Goal: Task Accomplishment & Management: Complete application form

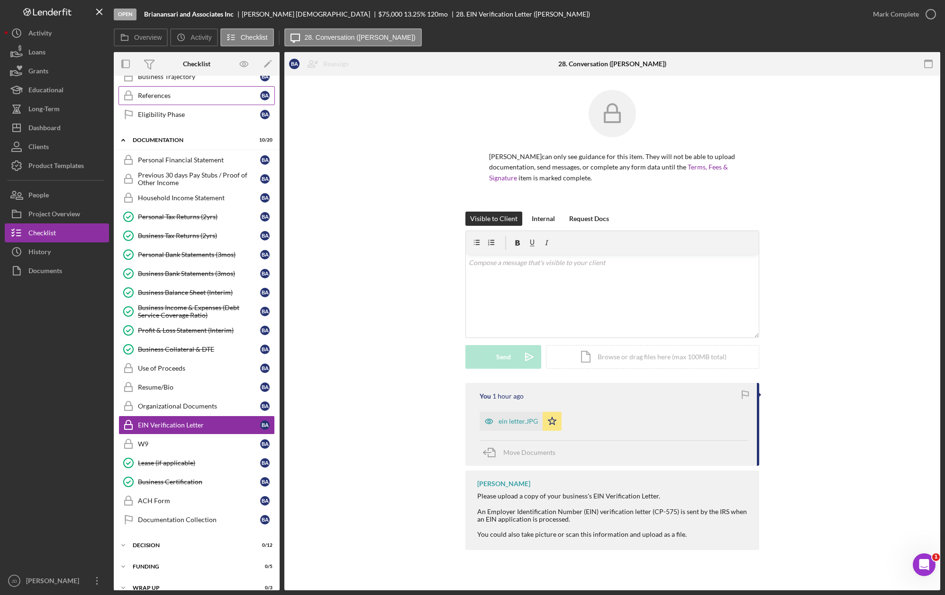
scroll to position [134, 0]
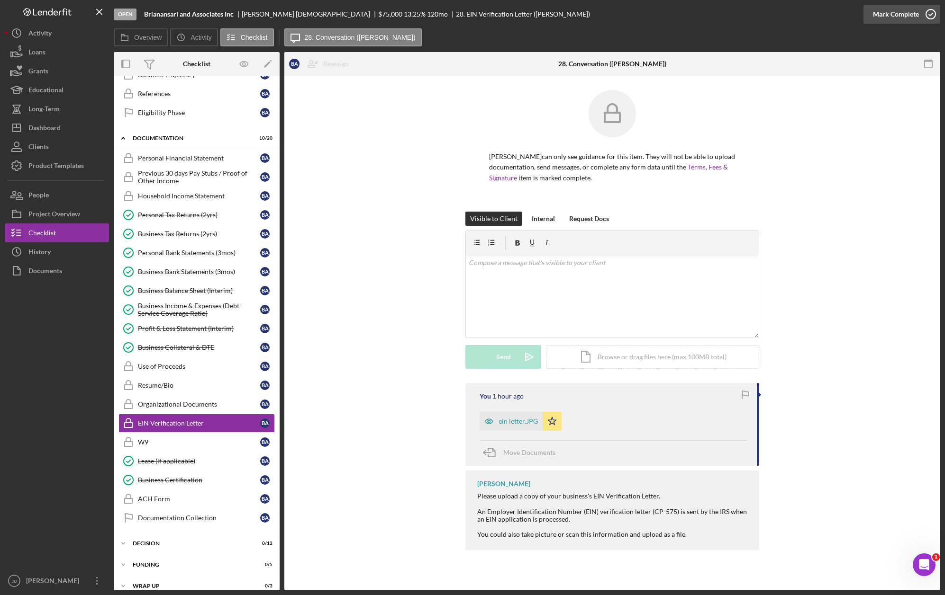
click at [931, 17] on icon "button" at bounding box center [931, 14] width 24 height 24
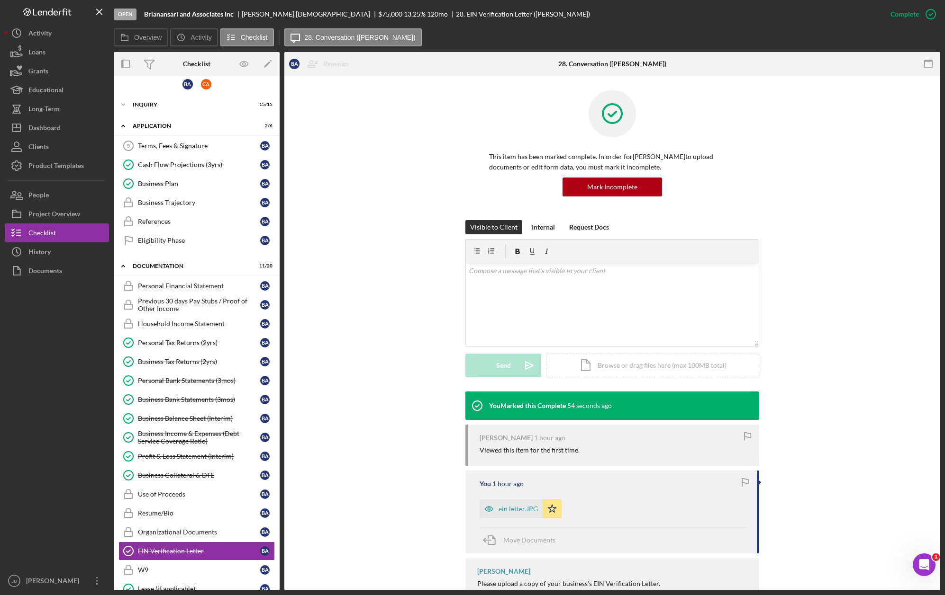
scroll to position [0, 0]
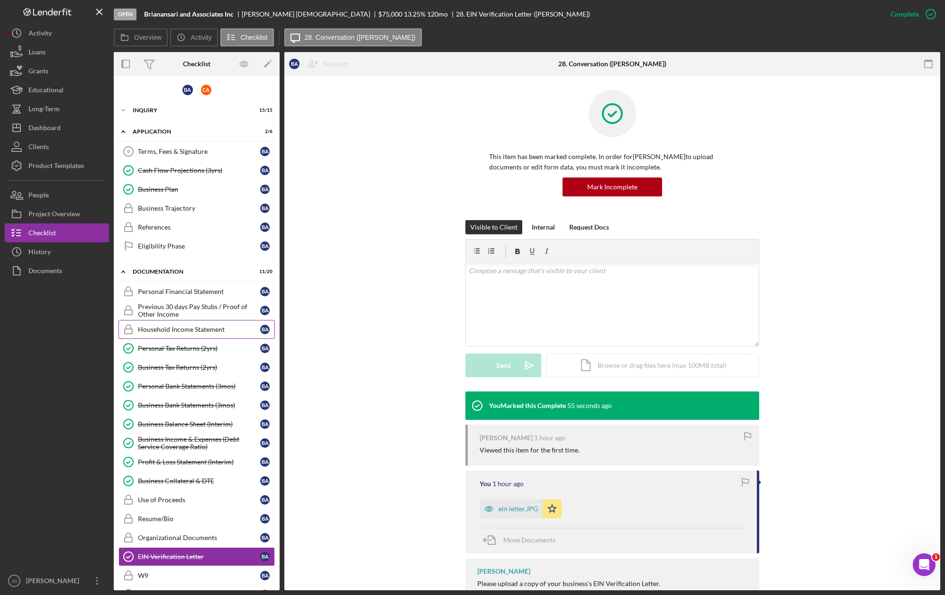
click at [182, 331] on div "Household Income Statement" at bounding box center [199, 330] width 122 height 8
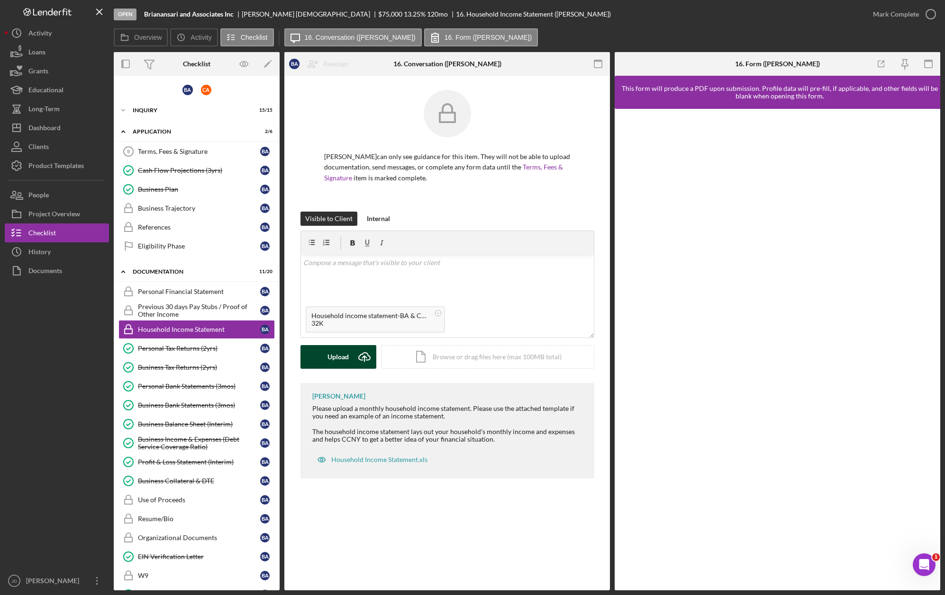
click at [343, 357] on div "Upload" at bounding box center [337, 357] width 21 height 24
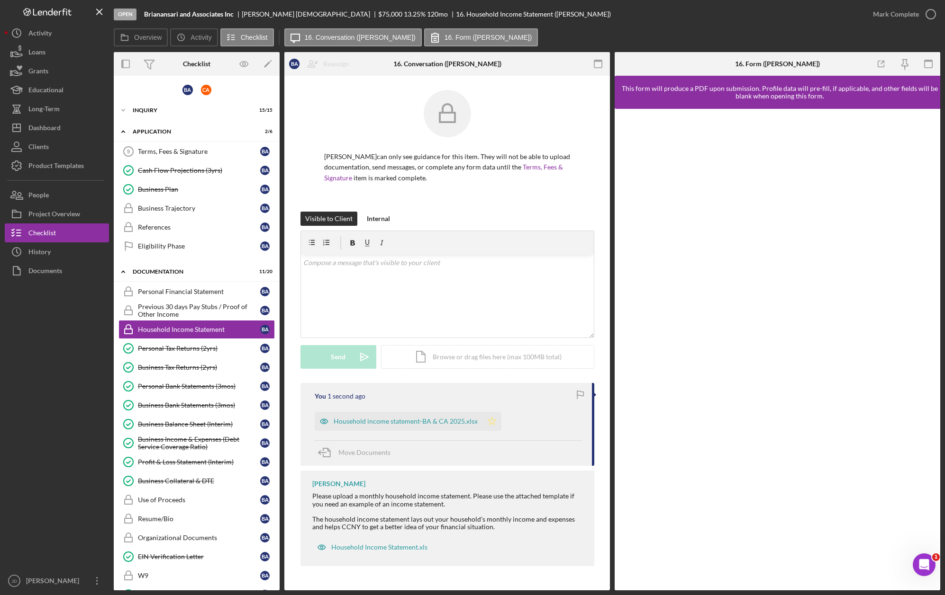
click at [487, 424] on polygon "button" at bounding box center [491, 421] width 8 height 8
click at [929, 18] on circle "button" at bounding box center [930, 13] width 9 height 9
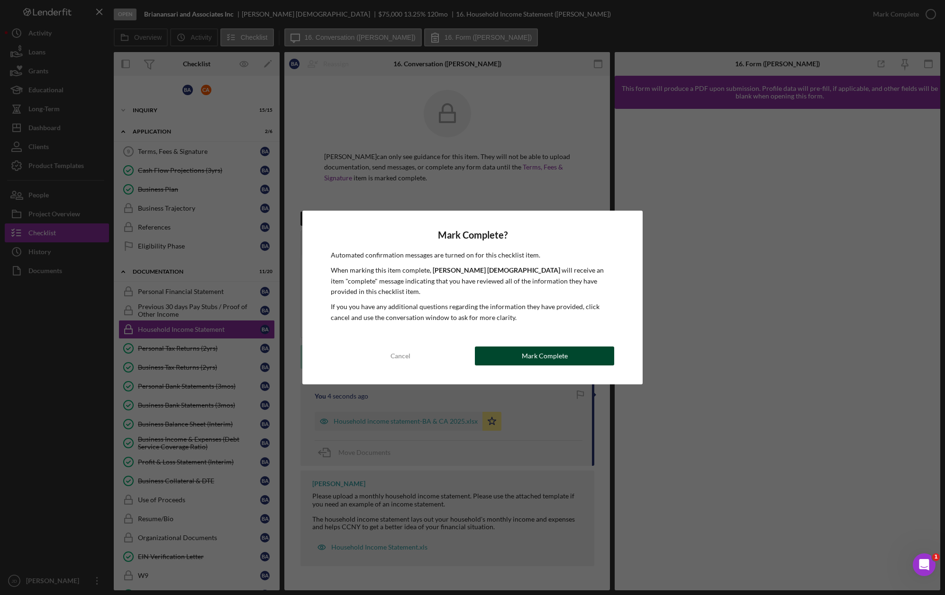
click at [551, 354] on div "Mark Complete" at bounding box center [545, 356] width 46 height 19
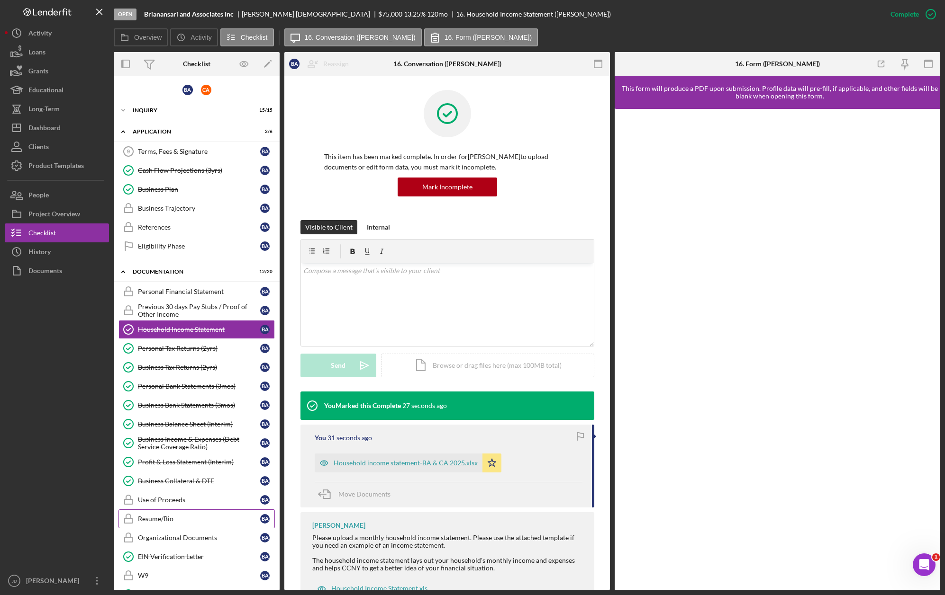
click at [156, 520] on div "Resume/Bio" at bounding box center [199, 519] width 122 height 8
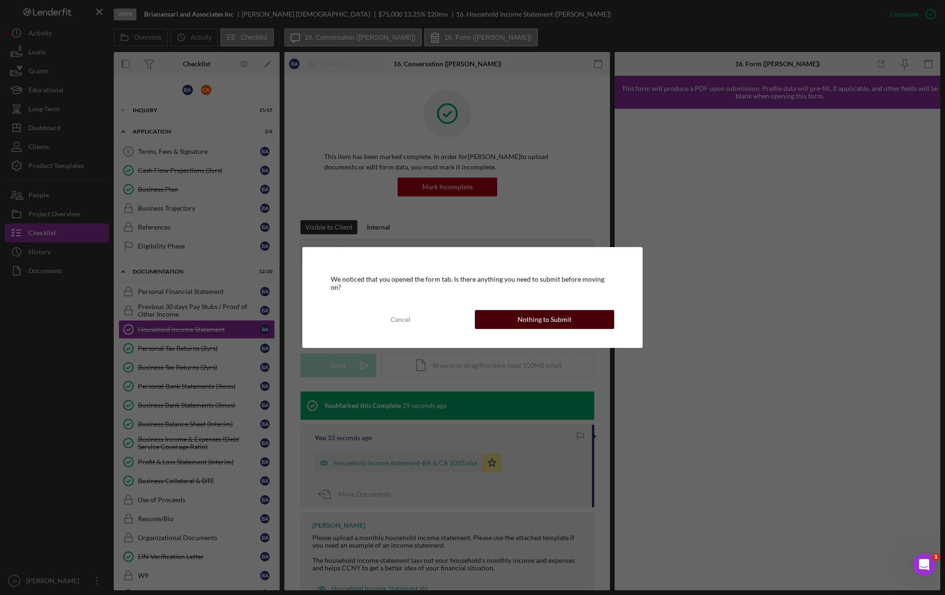
click at [526, 315] on div "Nothing to Submit" at bounding box center [544, 319] width 54 height 19
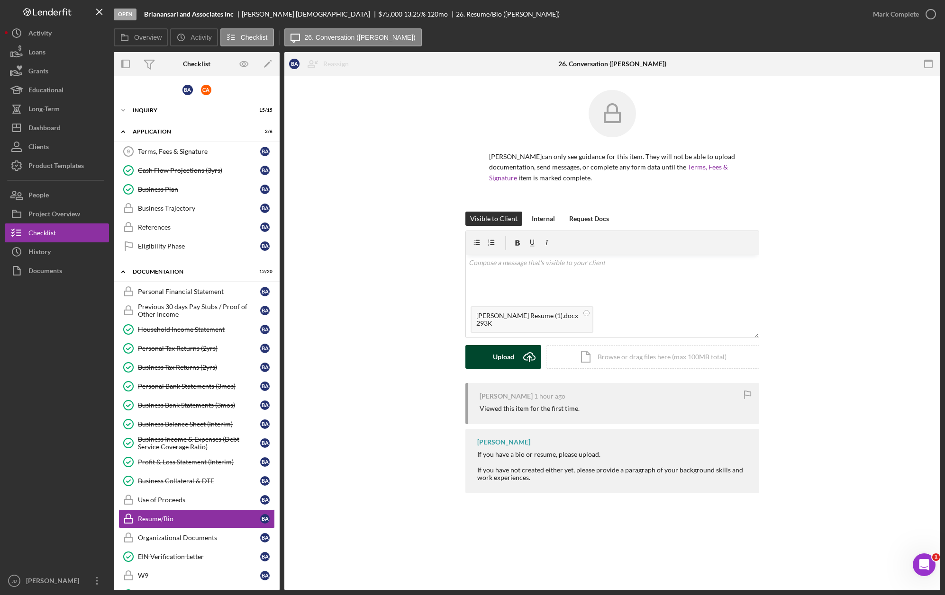
click at [506, 359] on div "Upload" at bounding box center [503, 357] width 21 height 24
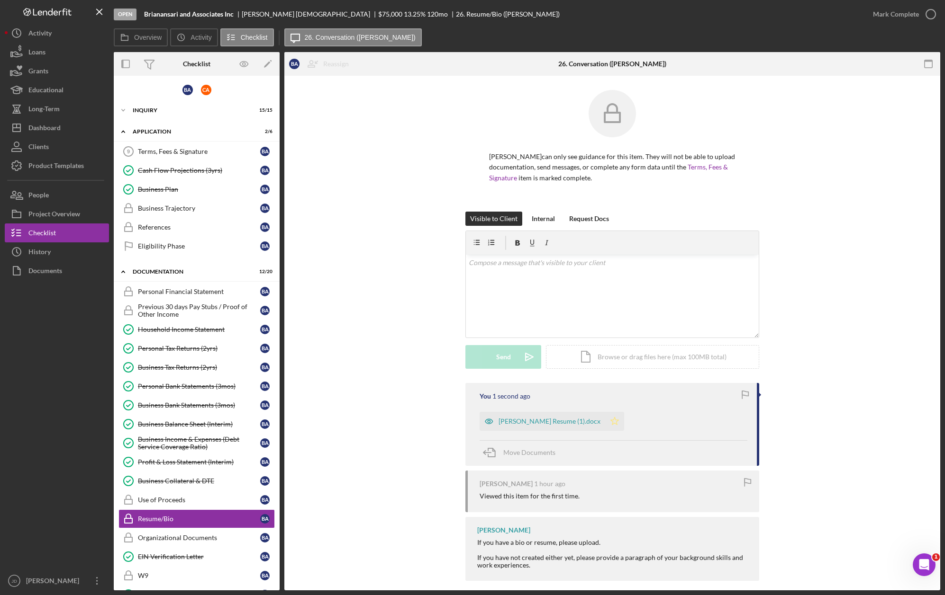
click at [605, 421] on icon "Icon/Star" at bounding box center [614, 421] width 19 height 19
click at [933, 15] on icon "button" at bounding box center [931, 14] width 24 height 24
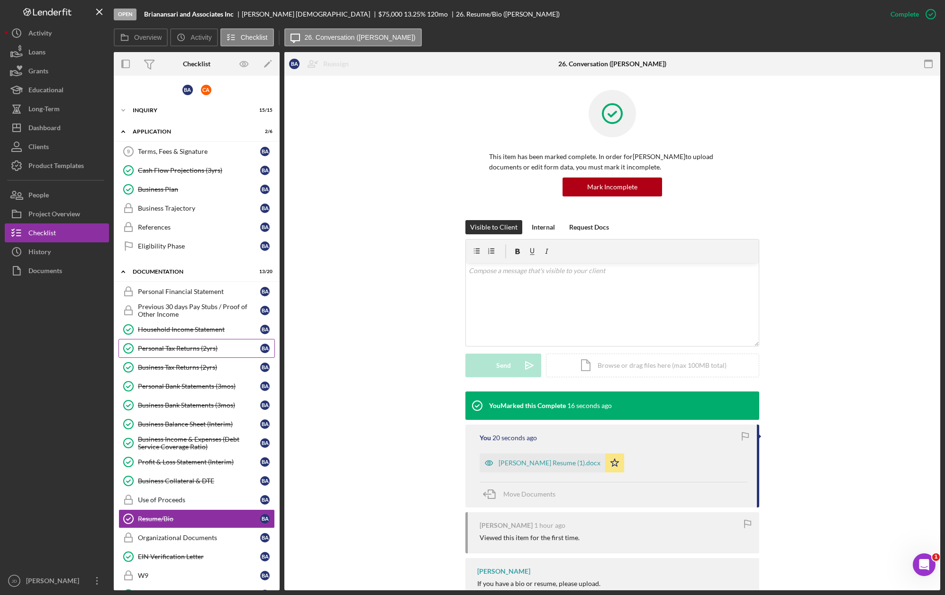
click at [177, 347] on div "Personal Tax Returns (2yrs)" at bounding box center [199, 349] width 122 height 8
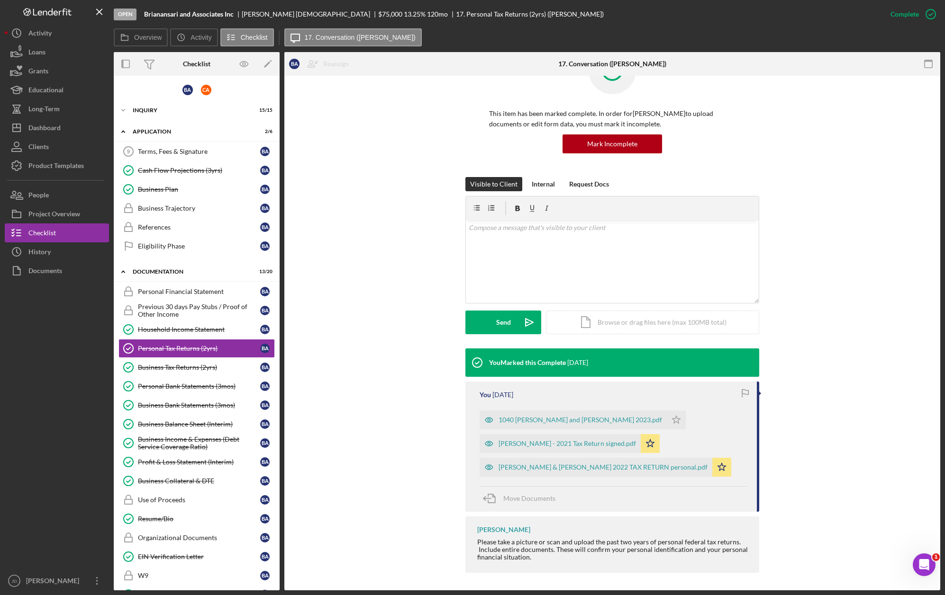
scroll to position [45, 0]
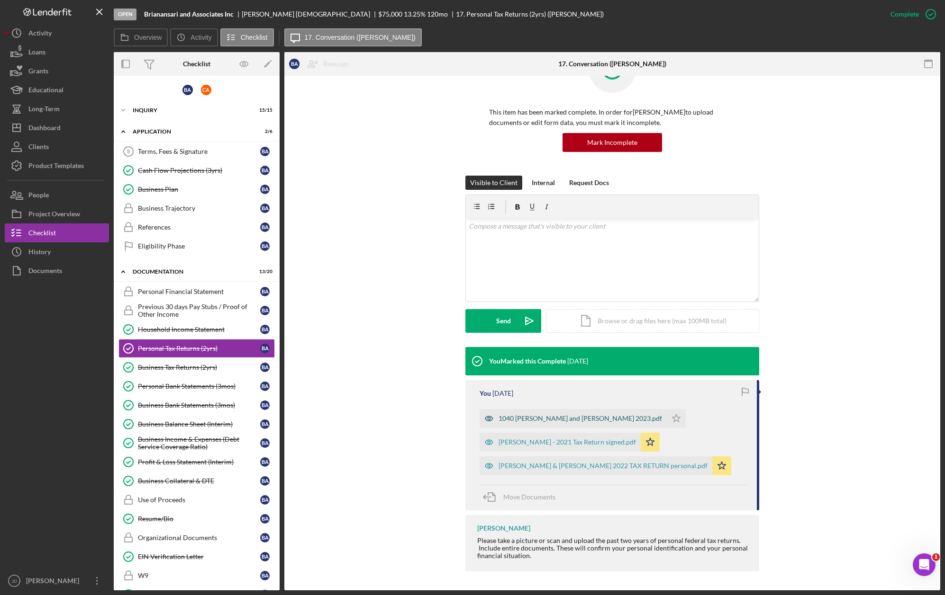
click at [581, 420] on div "1040 [PERSON_NAME] and [PERSON_NAME] 2023.pdf" at bounding box center [579, 419] width 163 height 8
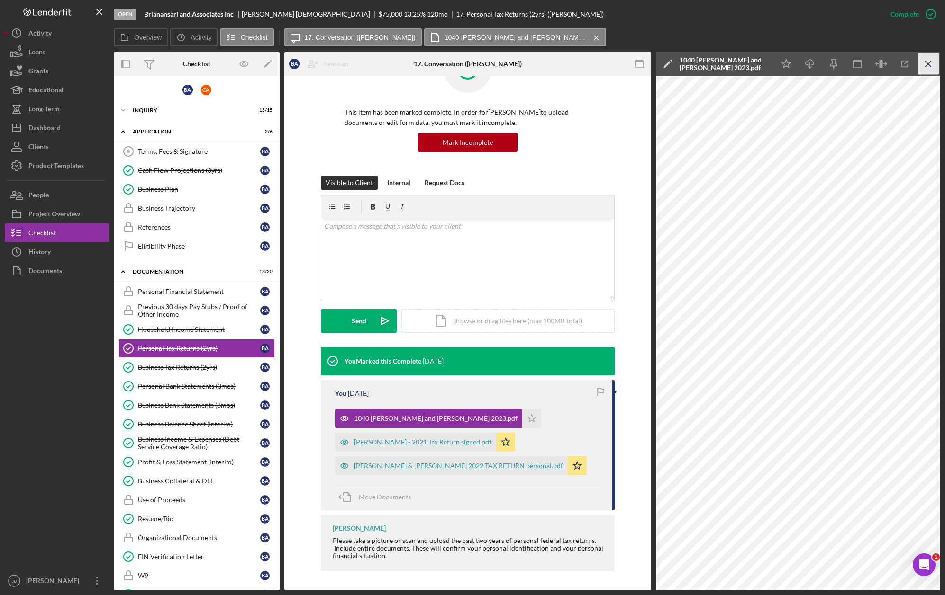
click at [931, 67] on icon "Icon/Menu Close" at bounding box center [928, 64] width 21 height 21
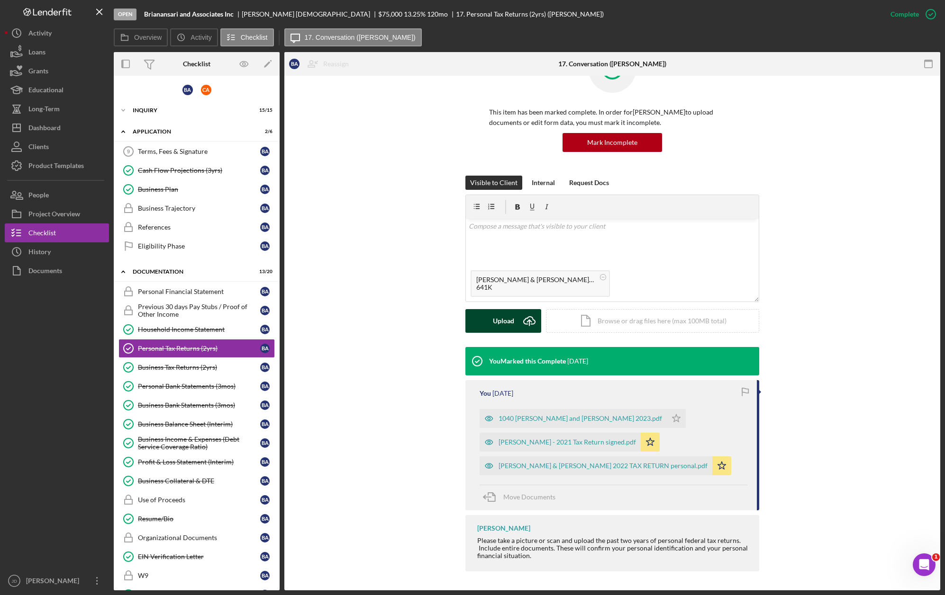
click at [495, 318] on div "Upload" at bounding box center [503, 321] width 21 height 24
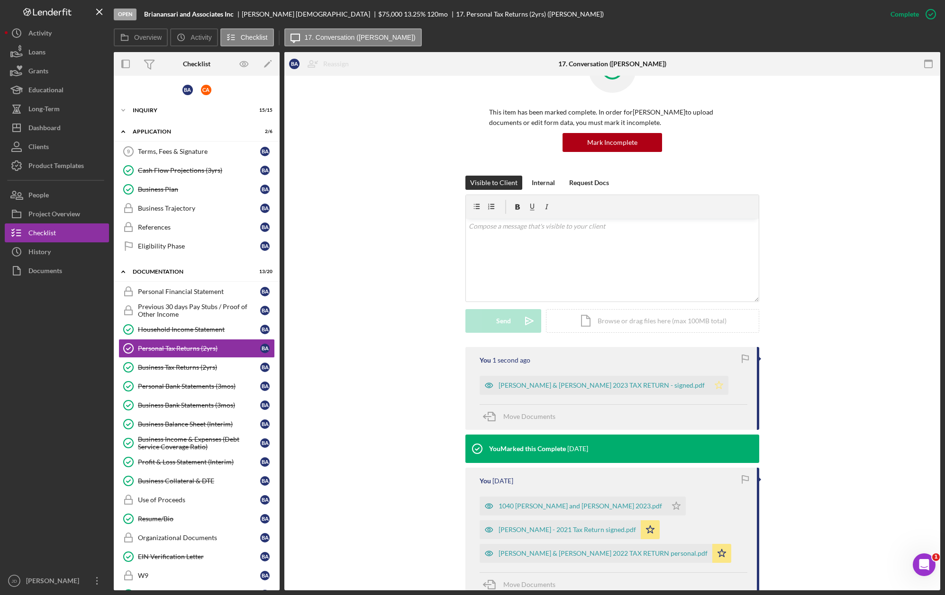
click at [709, 387] on icon "Icon/Star" at bounding box center [718, 385] width 19 height 19
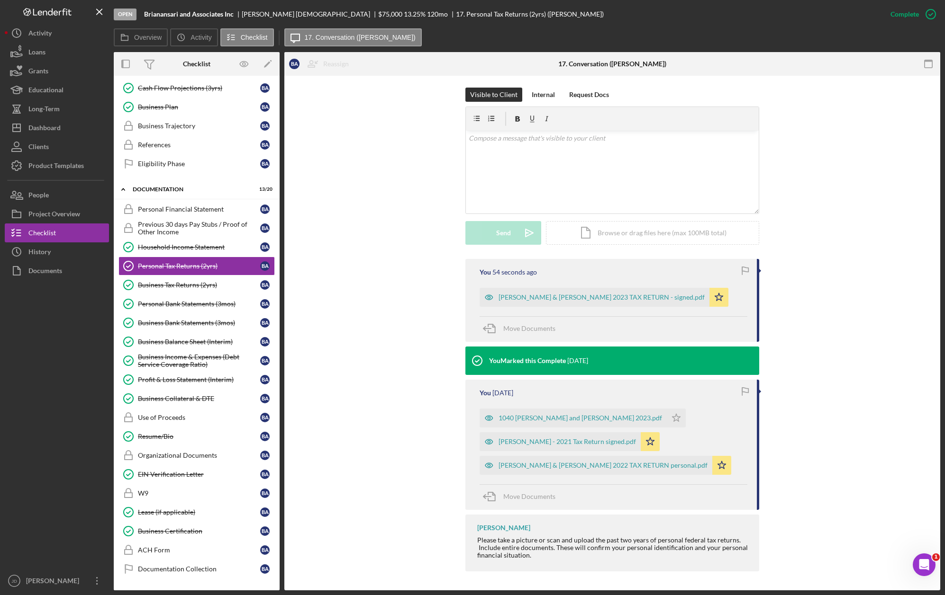
scroll to position [165, 0]
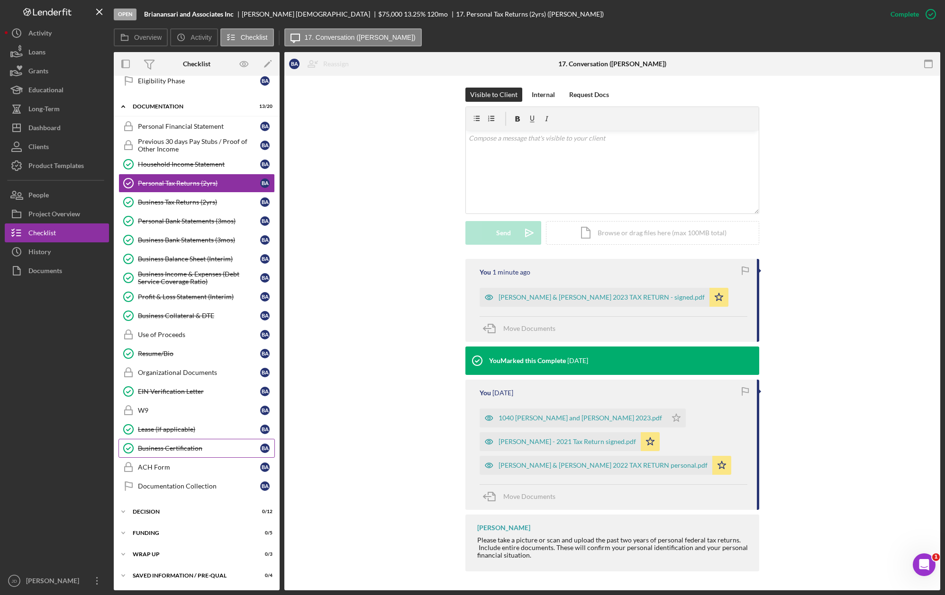
click at [198, 448] on div "Business Certification" at bounding box center [199, 449] width 122 height 8
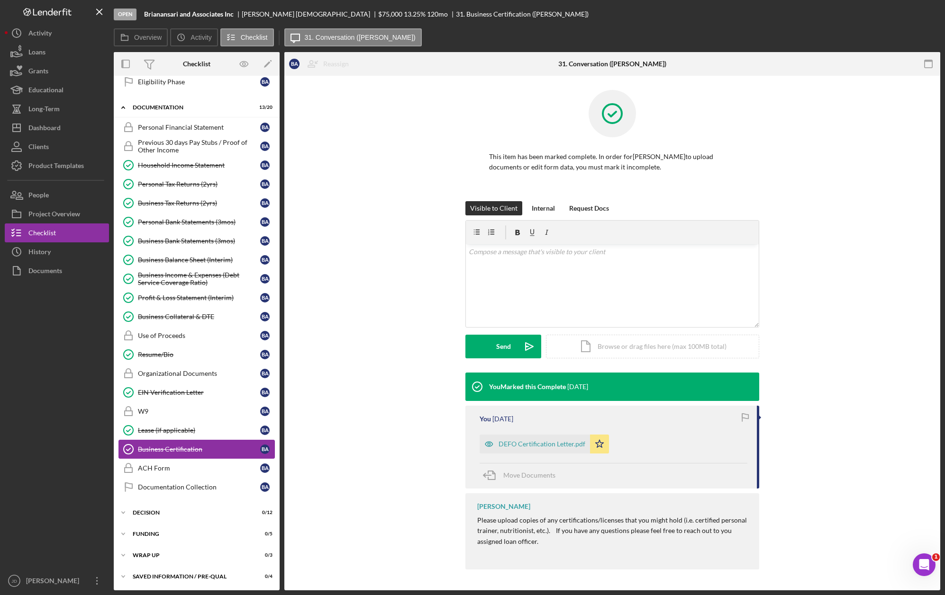
scroll to position [165, 0]
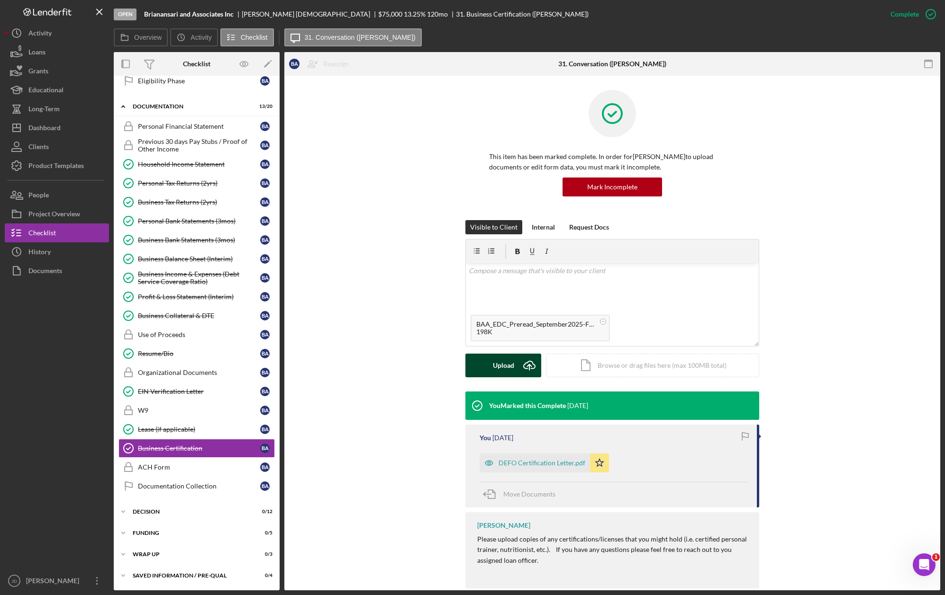
click at [493, 370] on div "Upload" at bounding box center [503, 366] width 21 height 24
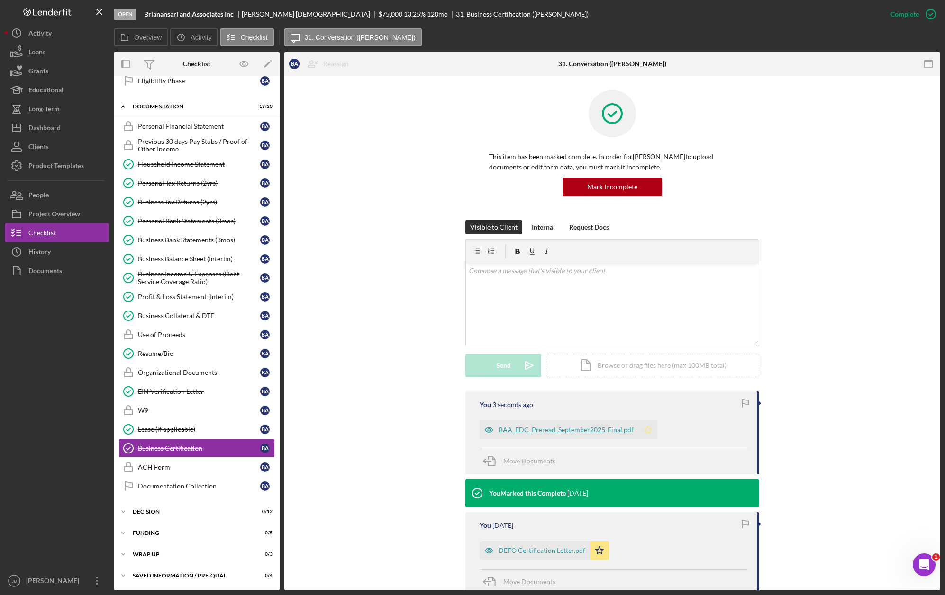
click at [643, 432] on icon "Icon/Star" at bounding box center [647, 430] width 19 height 19
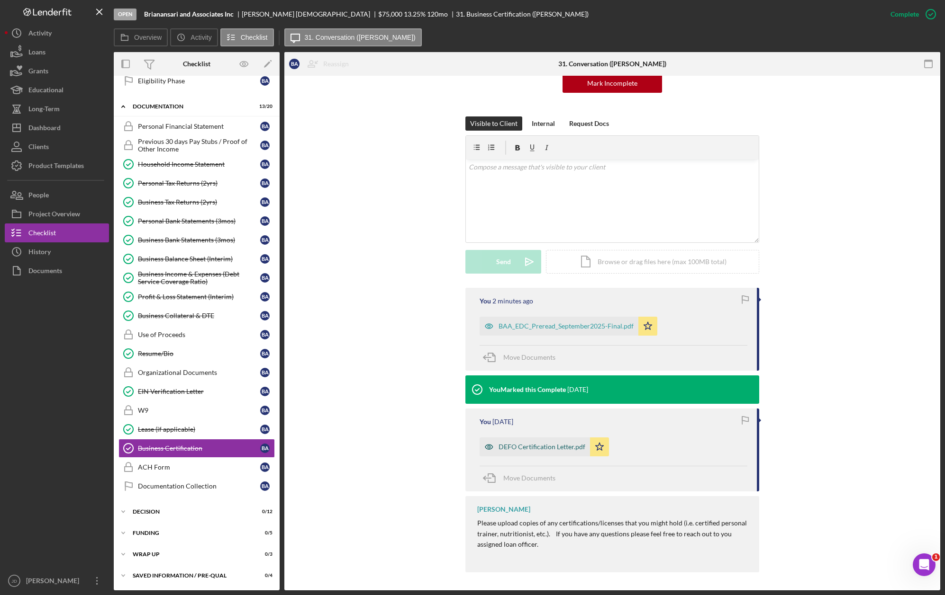
scroll to position [105, 0]
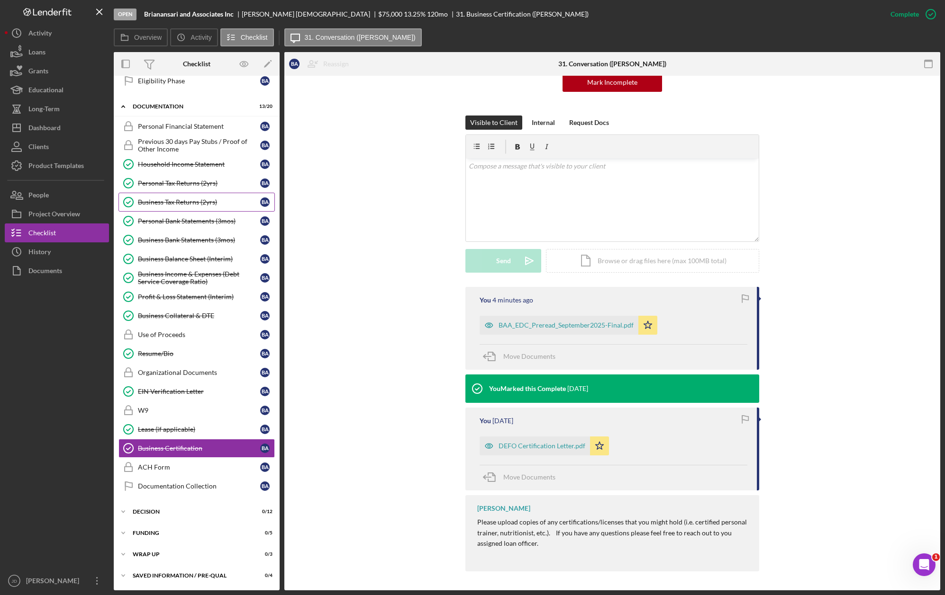
click at [190, 200] on div "Business Tax Returns (2yrs)" at bounding box center [199, 202] width 122 height 8
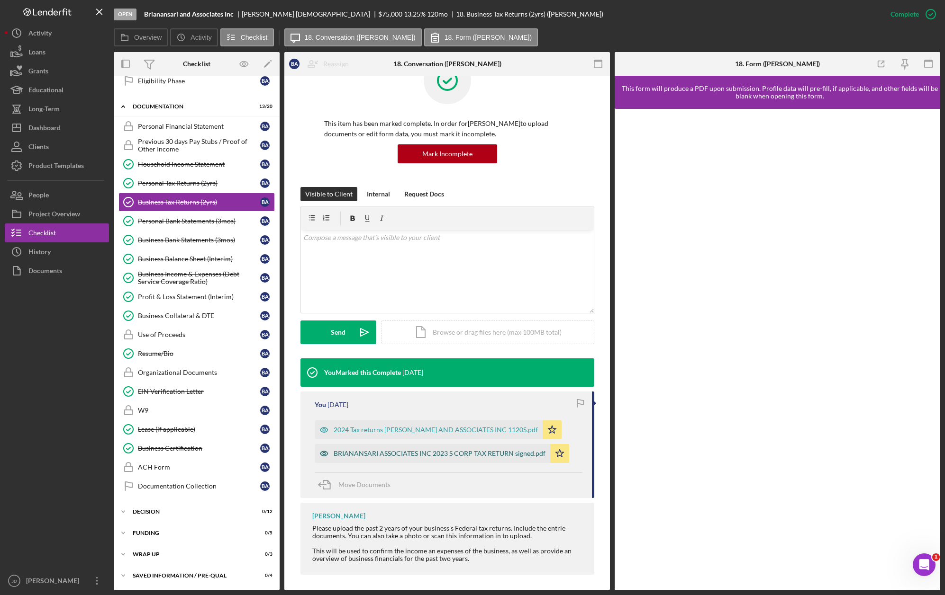
scroll to position [36, 0]
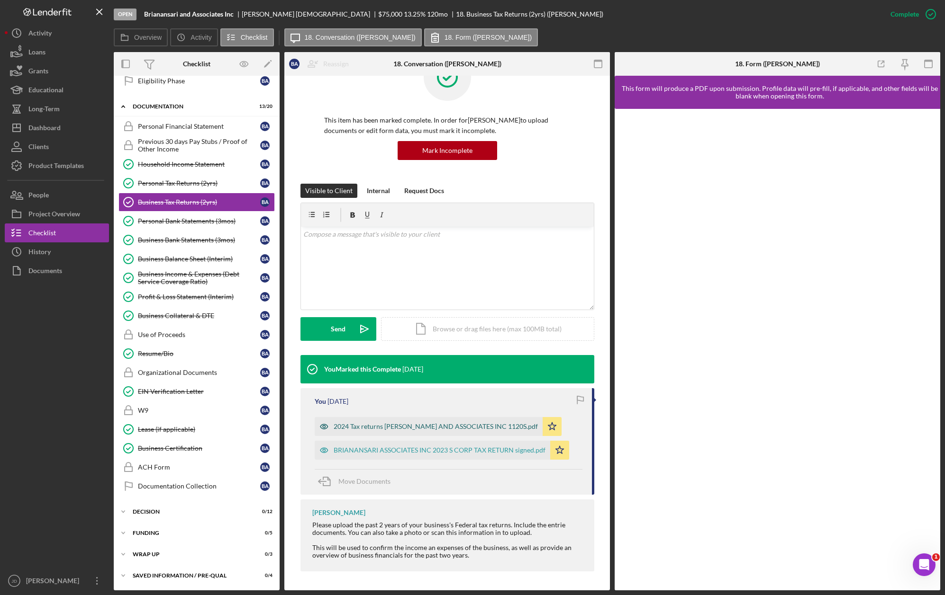
click at [436, 431] on div "2024 Tax returns [PERSON_NAME] AND ASSOCIATES INC 1120S.pdf" at bounding box center [429, 426] width 228 height 19
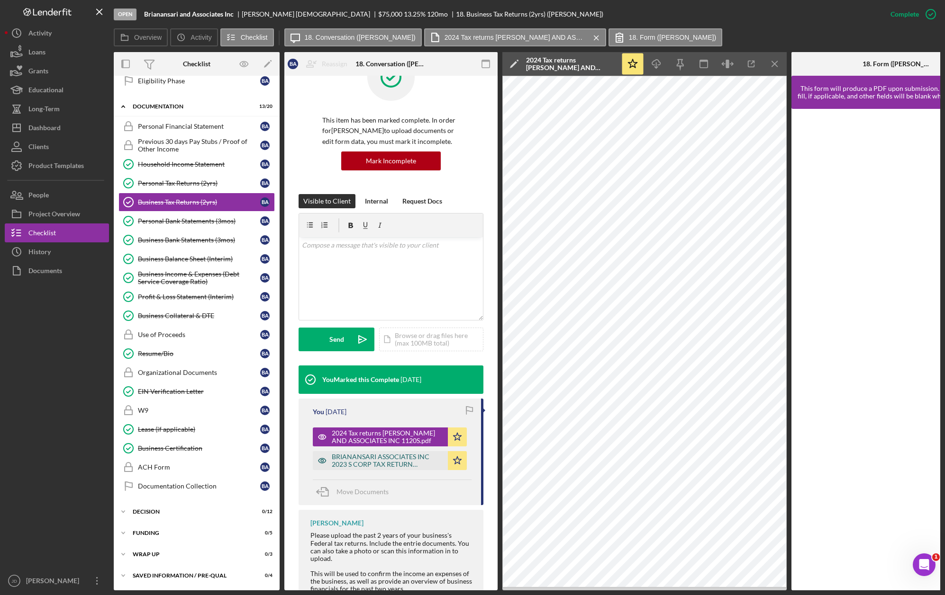
click at [392, 460] on div "BRIANANSARI ASSOCIATES INC 2023 S CORP TAX RETURN signed.pdf" at bounding box center [387, 460] width 111 height 15
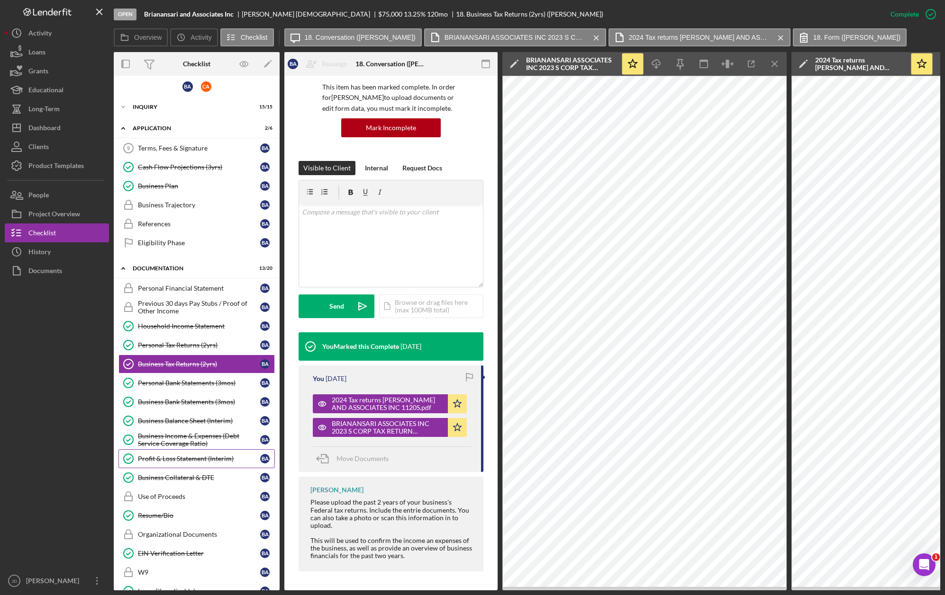
scroll to position [0, 0]
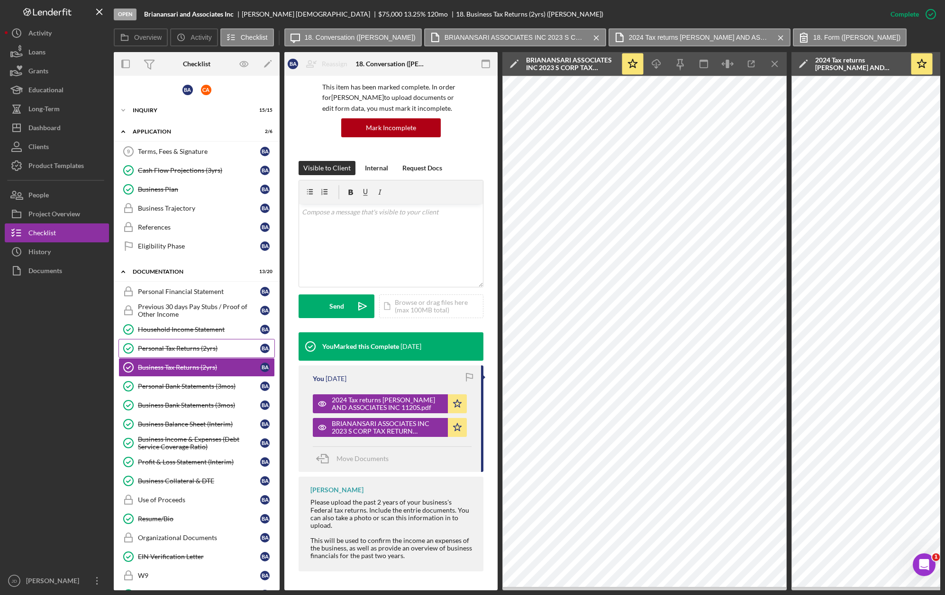
click at [175, 348] on div "Personal Tax Returns (2yrs)" at bounding box center [199, 349] width 122 height 8
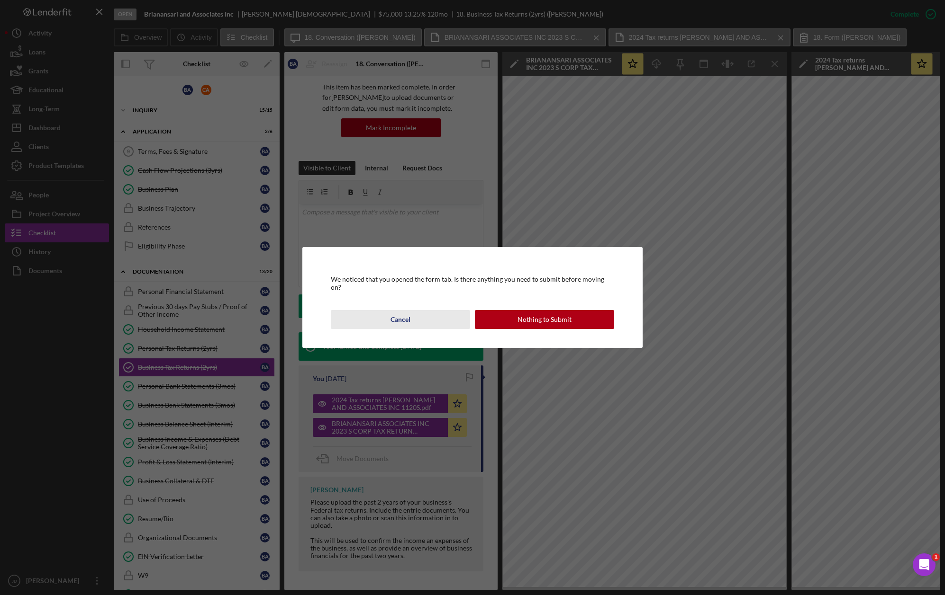
click at [400, 316] on div "Cancel" at bounding box center [400, 319] width 20 height 19
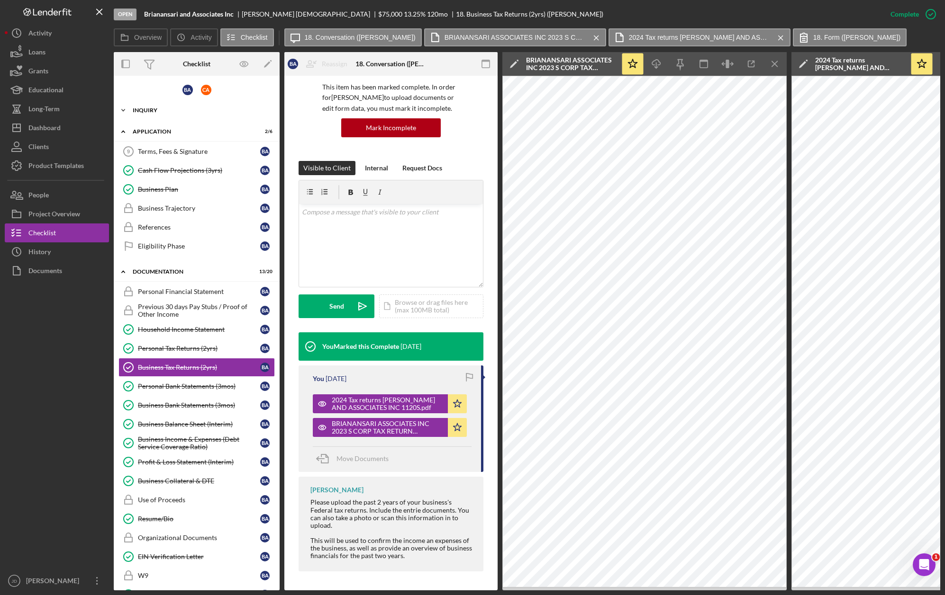
click at [125, 106] on icon "Icon/Expander" at bounding box center [123, 110] width 19 height 19
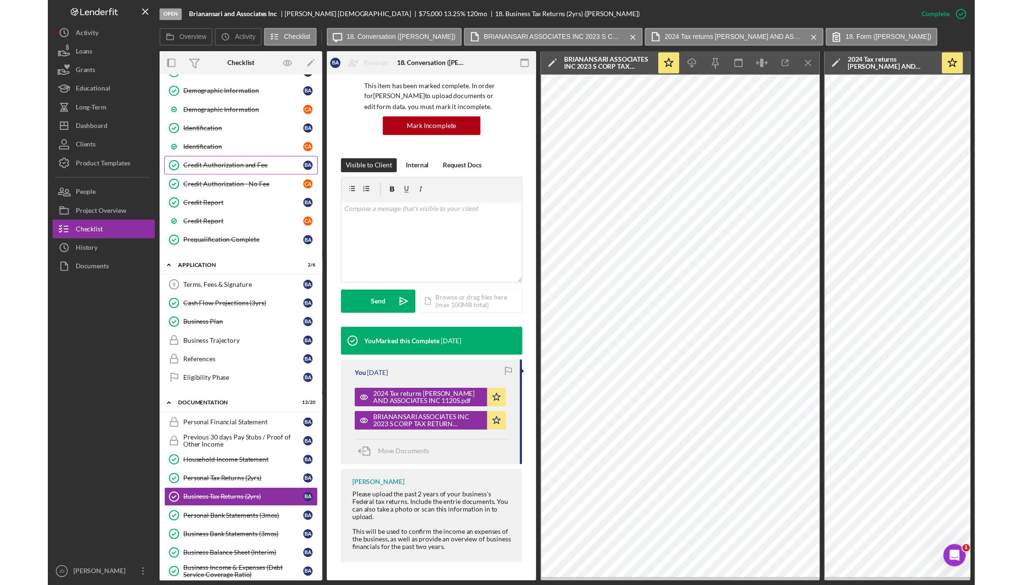
scroll to position [151, 0]
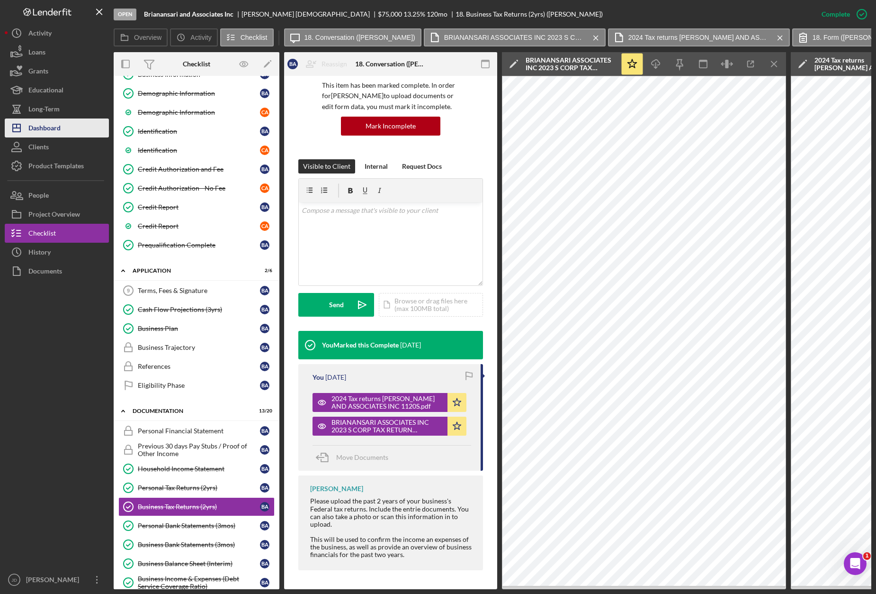
click at [45, 130] on div "Dashboard" at bounding box center [44, 128] width 32 height 21
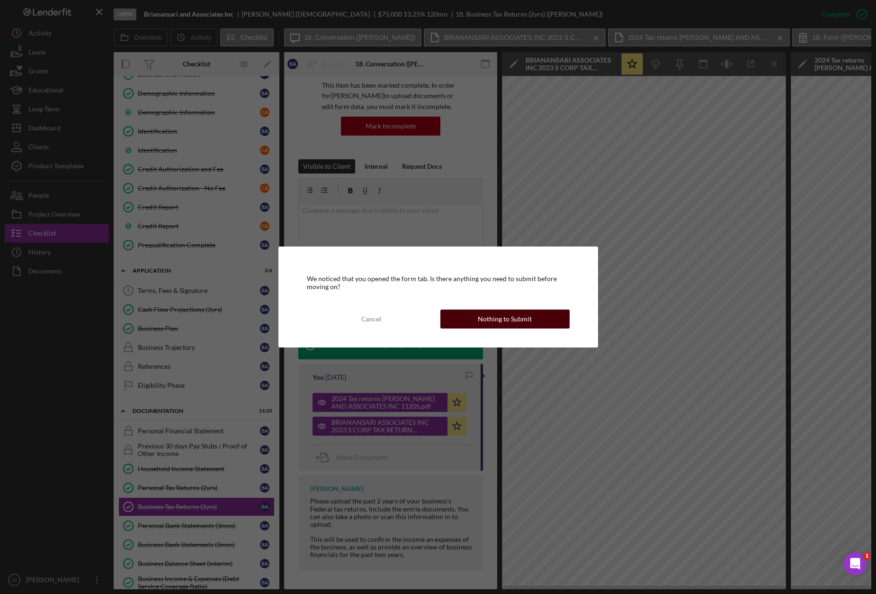
click at [484, 315] on div "Nothing to Submit" at bounding box center [505, 318] width 54 height 19
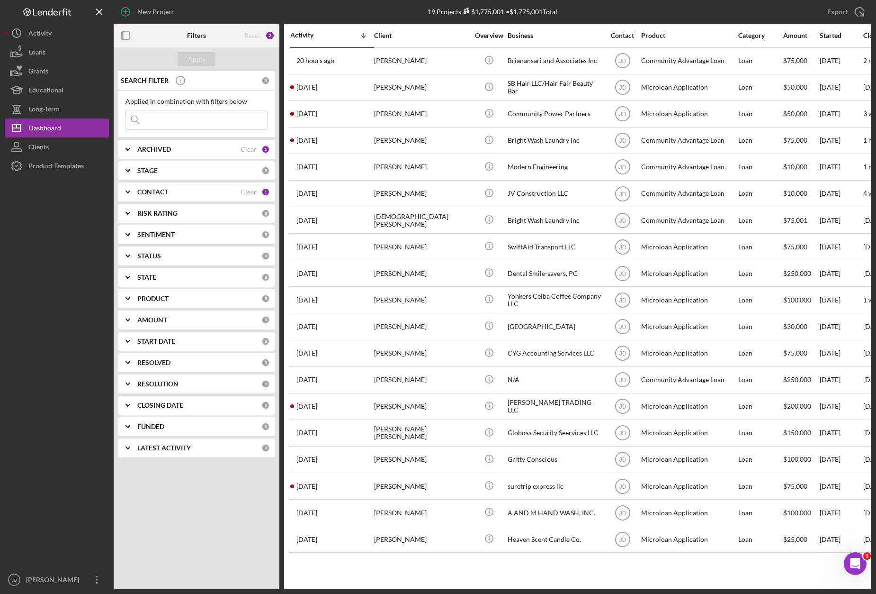
click at [126, 191] on icon "Icon/Expander" at bounding box center [128, 192] width 24 height 24
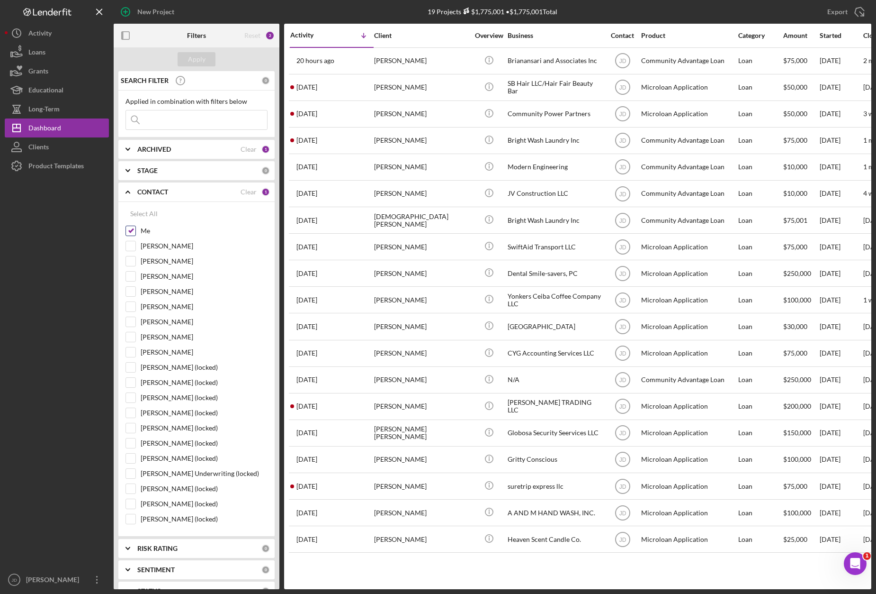
click at [128, 230] on input "Me" at bounding box center [130, 230] width 9 height 9
checkbox input "false"
click at [130, 323] on input "[PERSON_NAME]" at bounding box center [130, 321] width 9 height 9
checkbox input "true"
click at [191, 56] on div "Apply" at bounding box center [197, 59] width 18 height 14
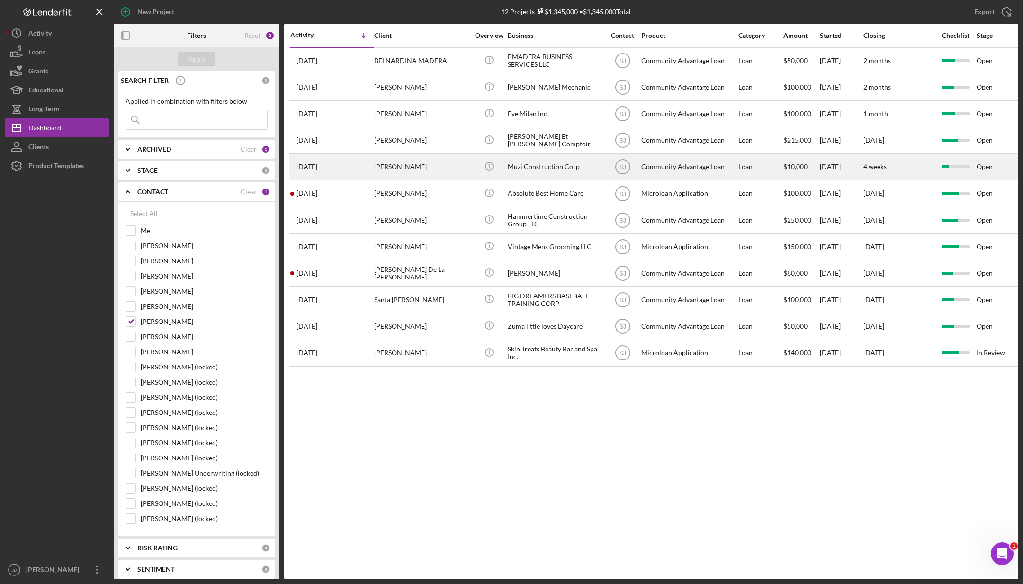
click at [548, 161] on div "Muzi Construction Corp" at bounding box center [555, 166] width 95 height 25
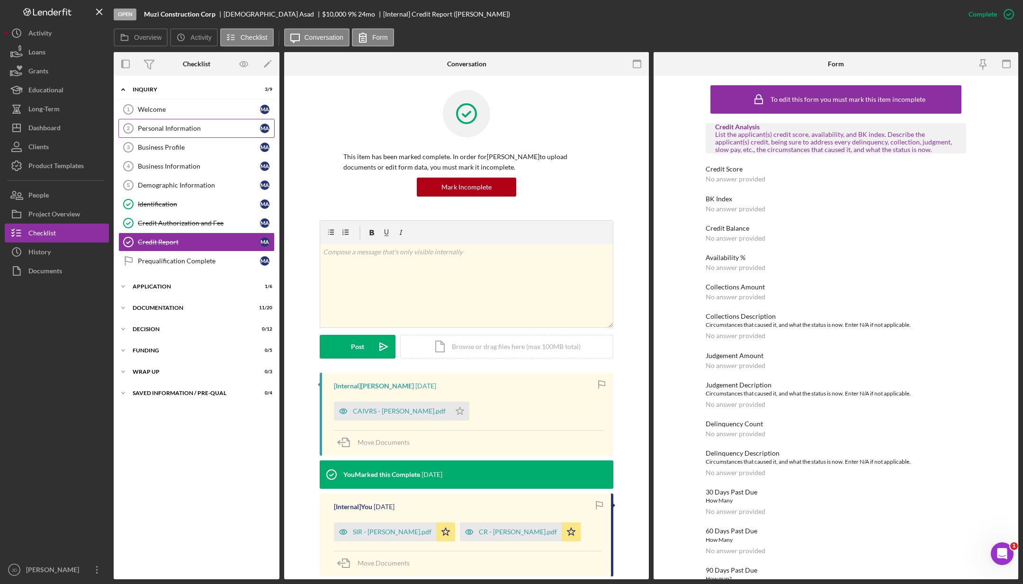
click at [175, 129] on div "Personal Information" at bounding box center [199, 129] width 122 height 8
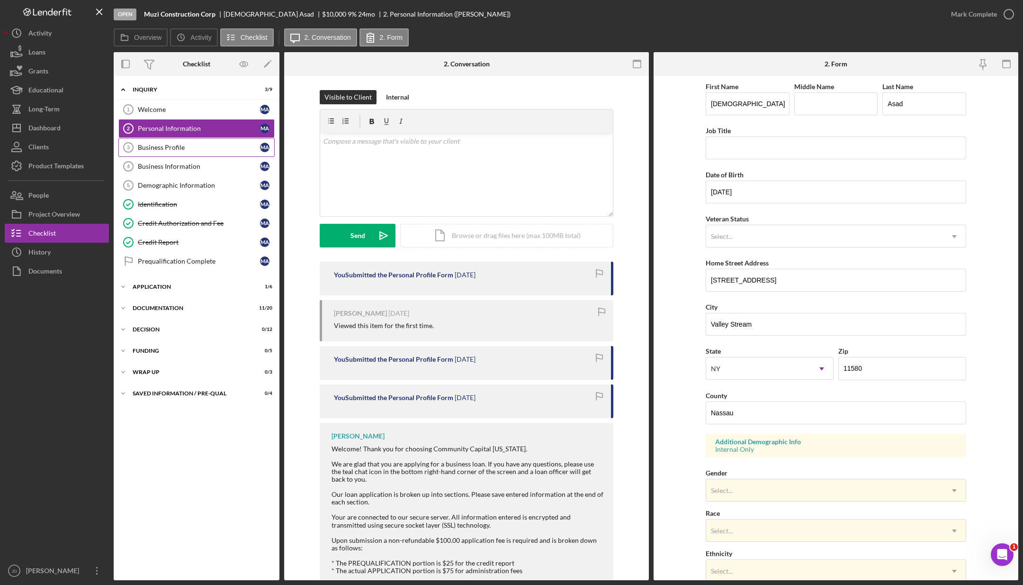
click at [158, 148] on div "Business Profile" at bounding box center [199, 148] width 122 height 8
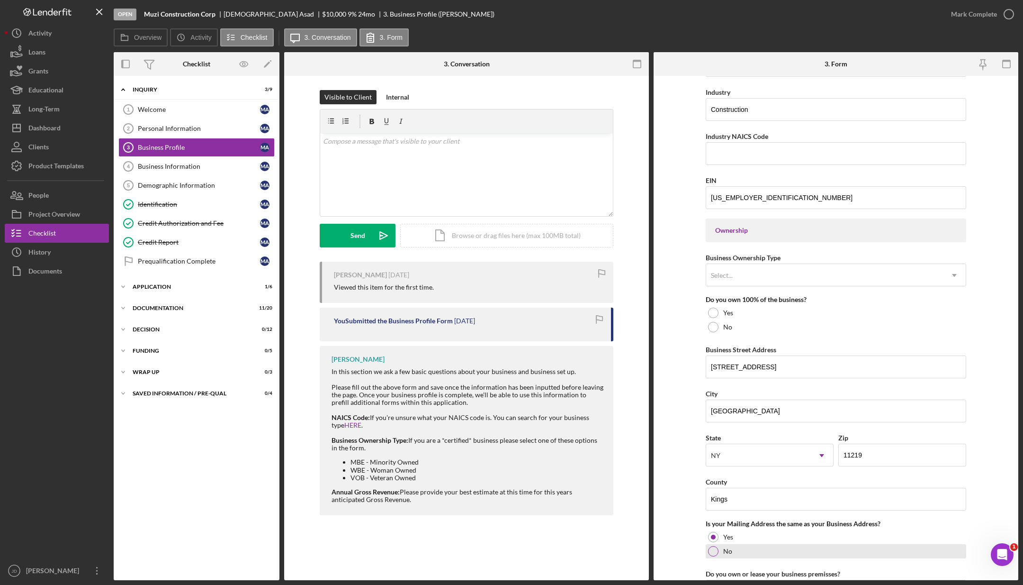
scroll to position [317, 0]
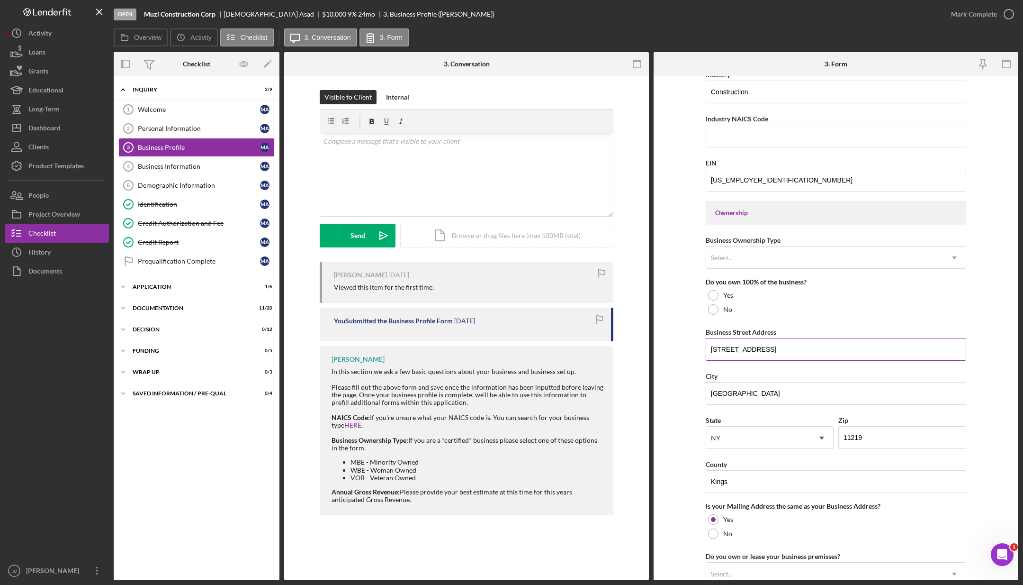
drag, startPoint x: 780, startPoint y: 348, endPoint x: 709, endPoint y: 347, distance: 71.5
click at [709, 347] on input "[STREET_ADDRESS]" at bounding box center [836, 349] width 261 height 23
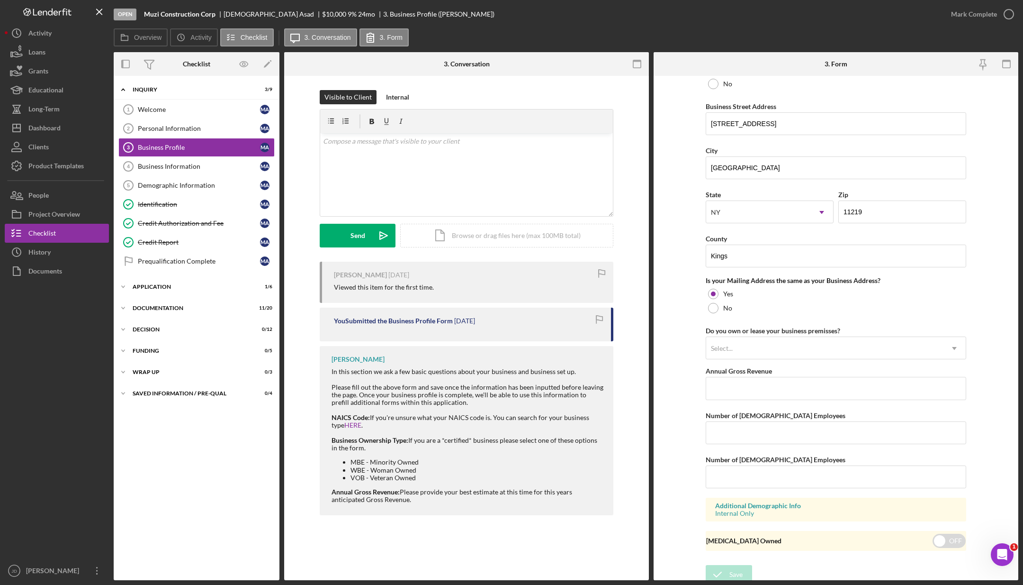
scroll to position [542, 0]
